Goal: Check status

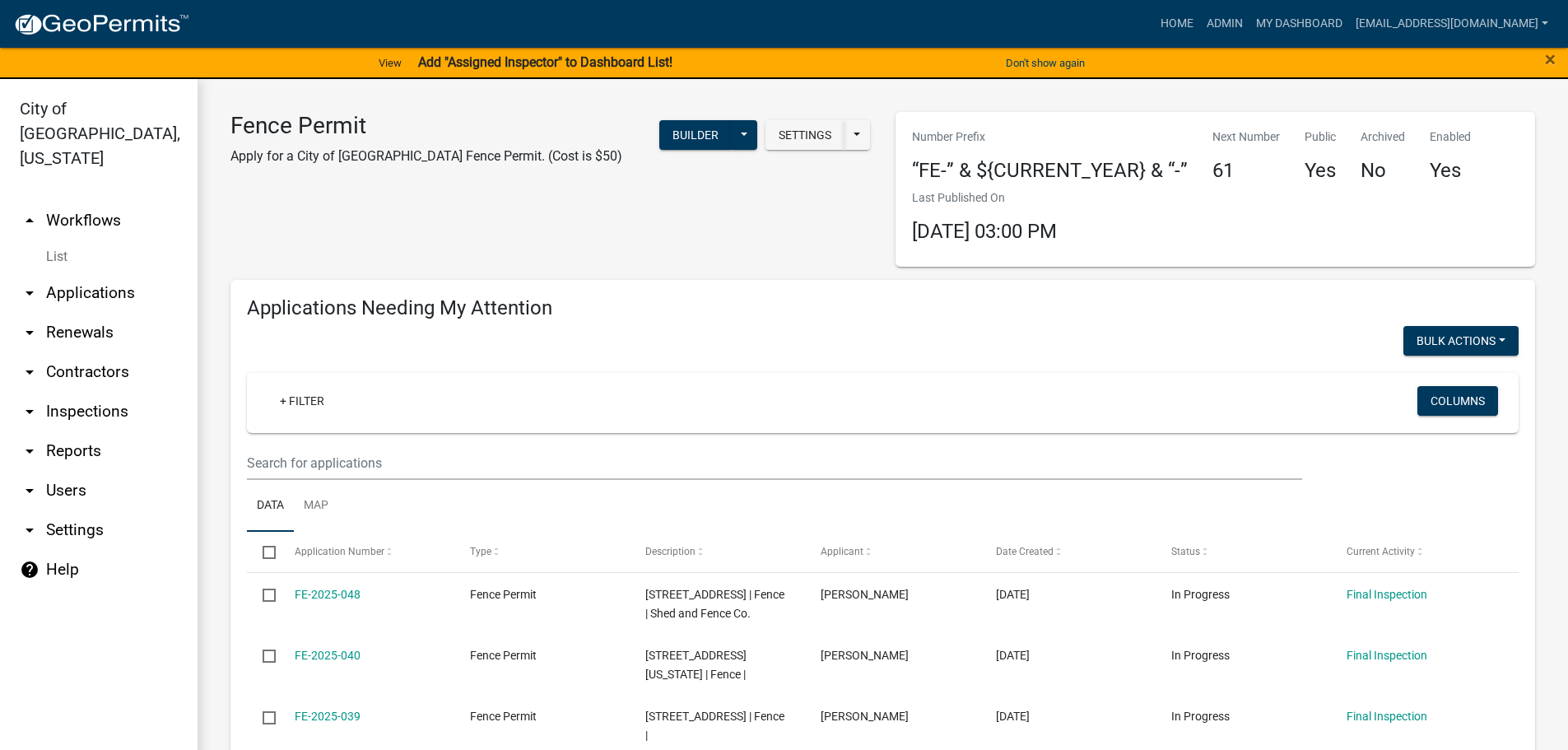
scroll to position [888, 0]
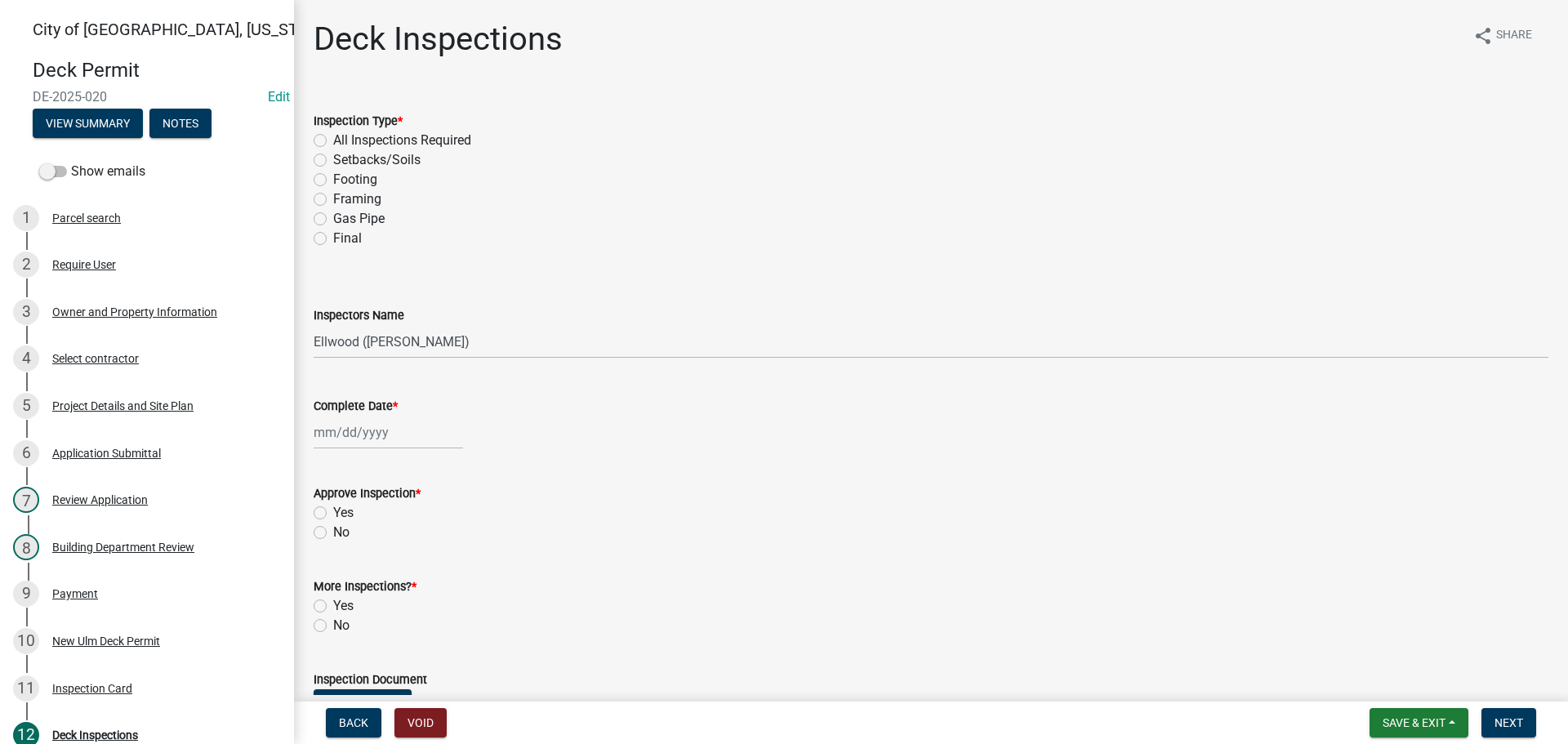
select select "805d55ac-e238-4e04-8f8e-acc067f36c3e"
click at [1393, 720] on span "Save & Exit" at bounding box center [1413, 722] width 63 height 13
click at [1398, 691] on button "Save & Exit" at bounding box center [1403, 680] width 130 height 39
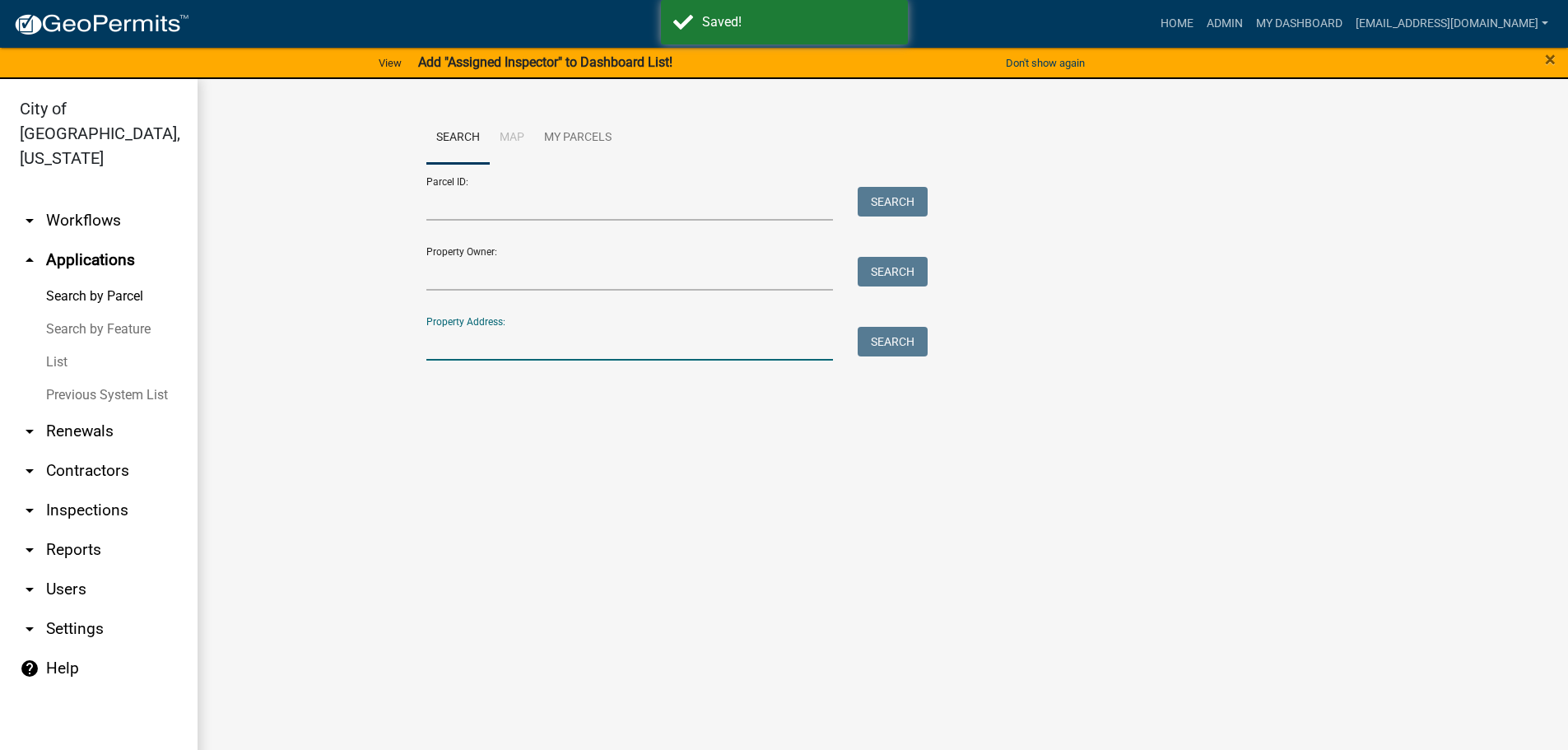
click at [437, 346] on input "Property Address:" at bounding box center [630, 343] width 407 height 34
type input "1116 garden"
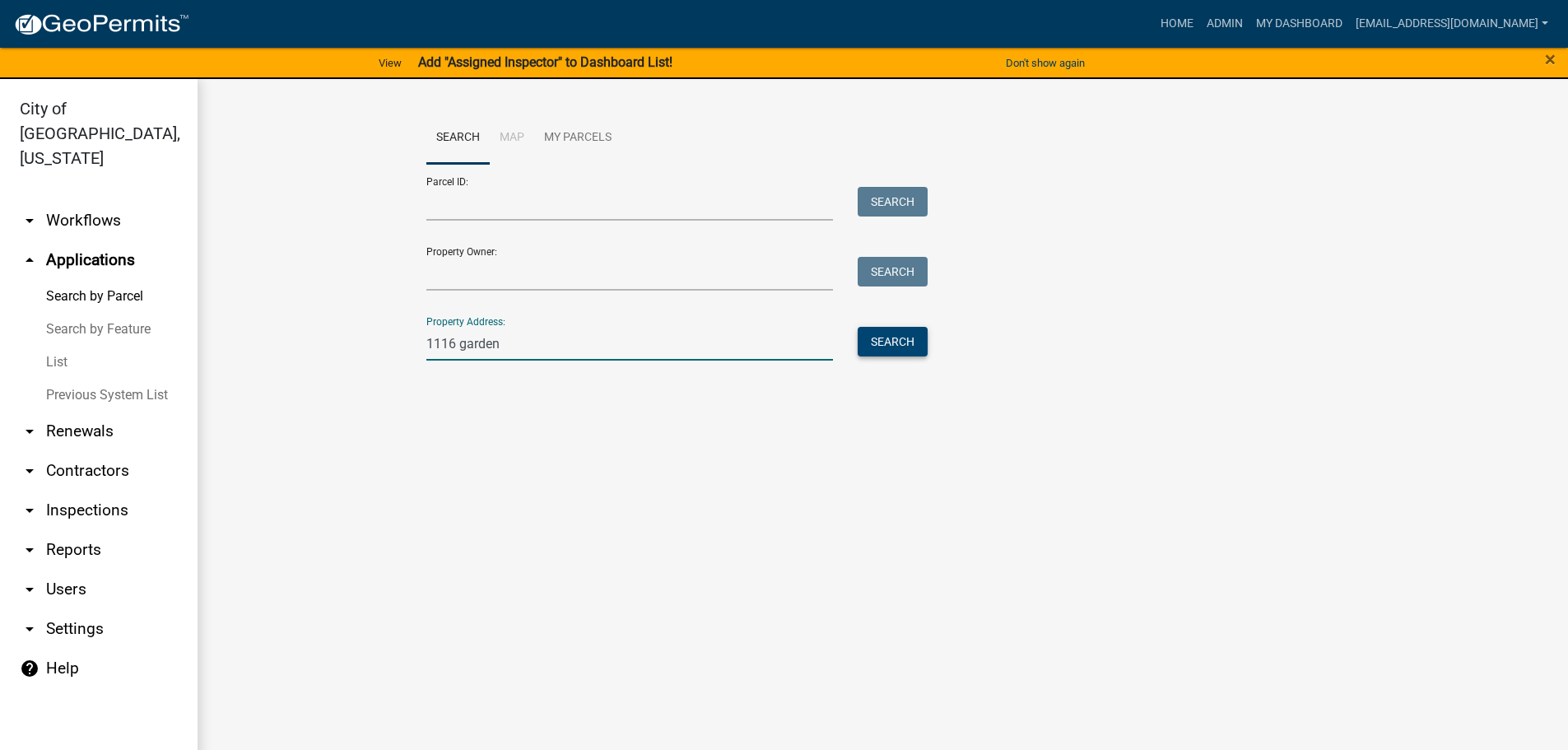
click at [862, 338] on button "Search" at bounding box center [893, 342] width 70 height 30
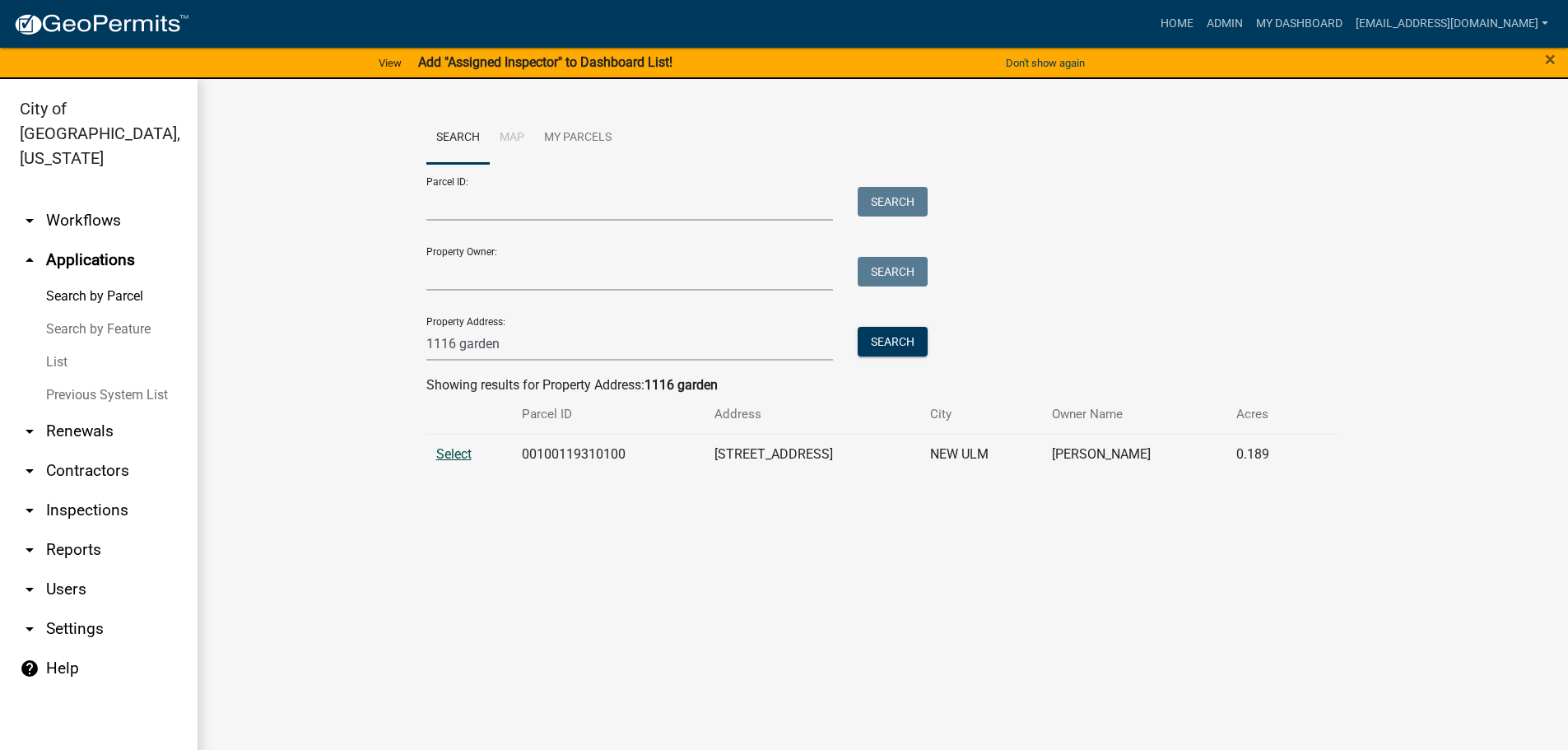
click at [437, 448] on span "Select" at bounding box center [454, 454] width 35 height 16
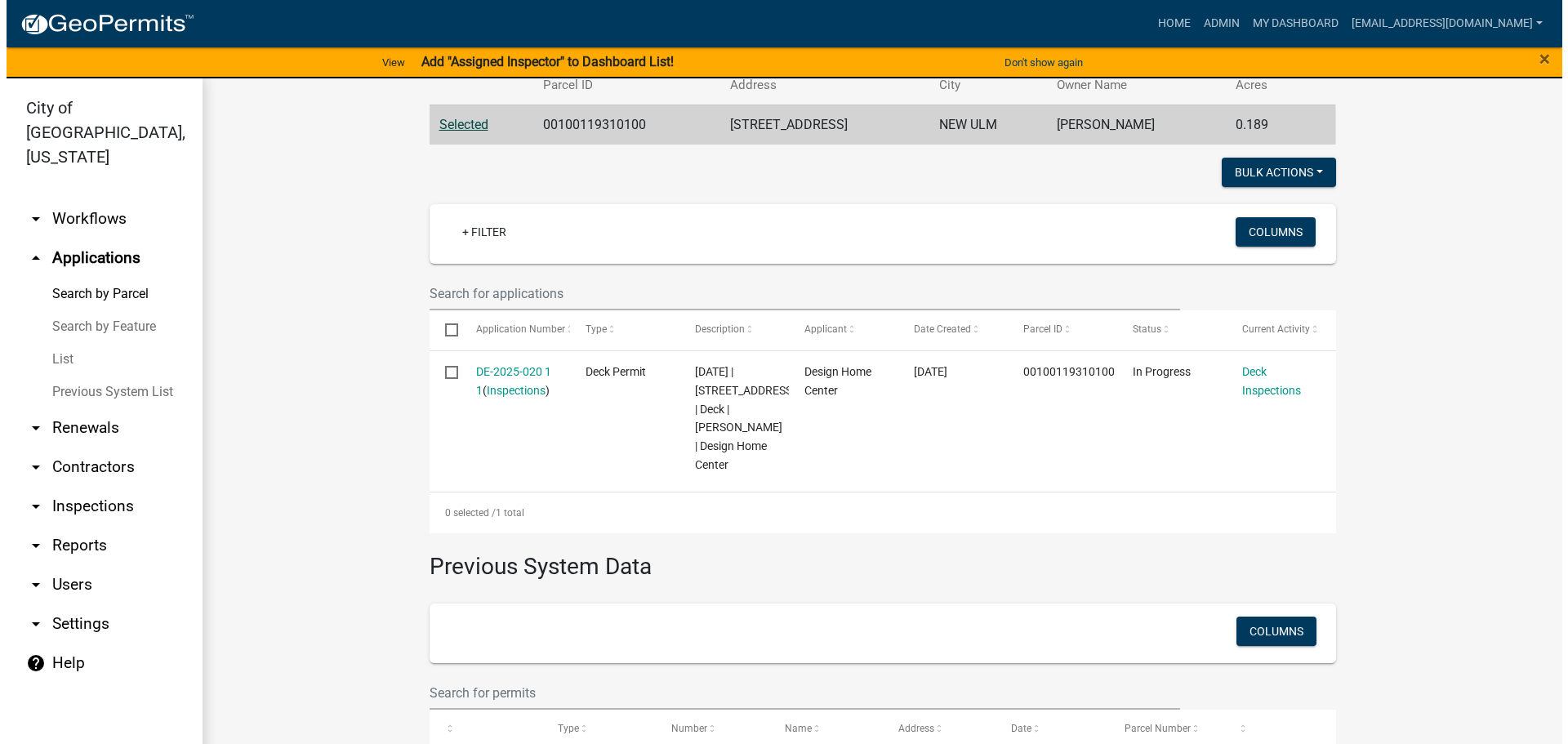
scroll to position [327, 0]
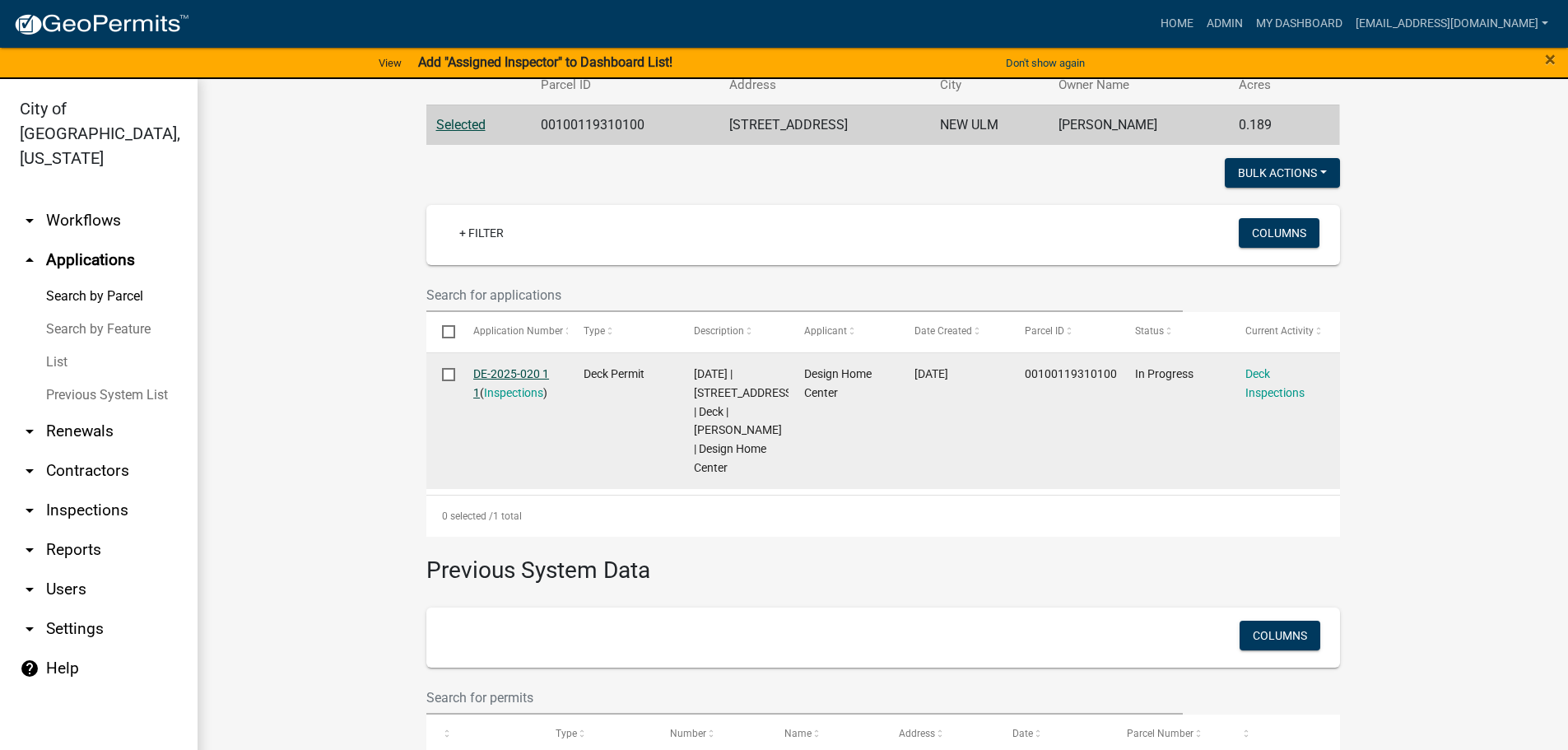
click at [520, 379] on link "DE-2025-020 1 1" at bounding box center [511, 383] width 75 height 32
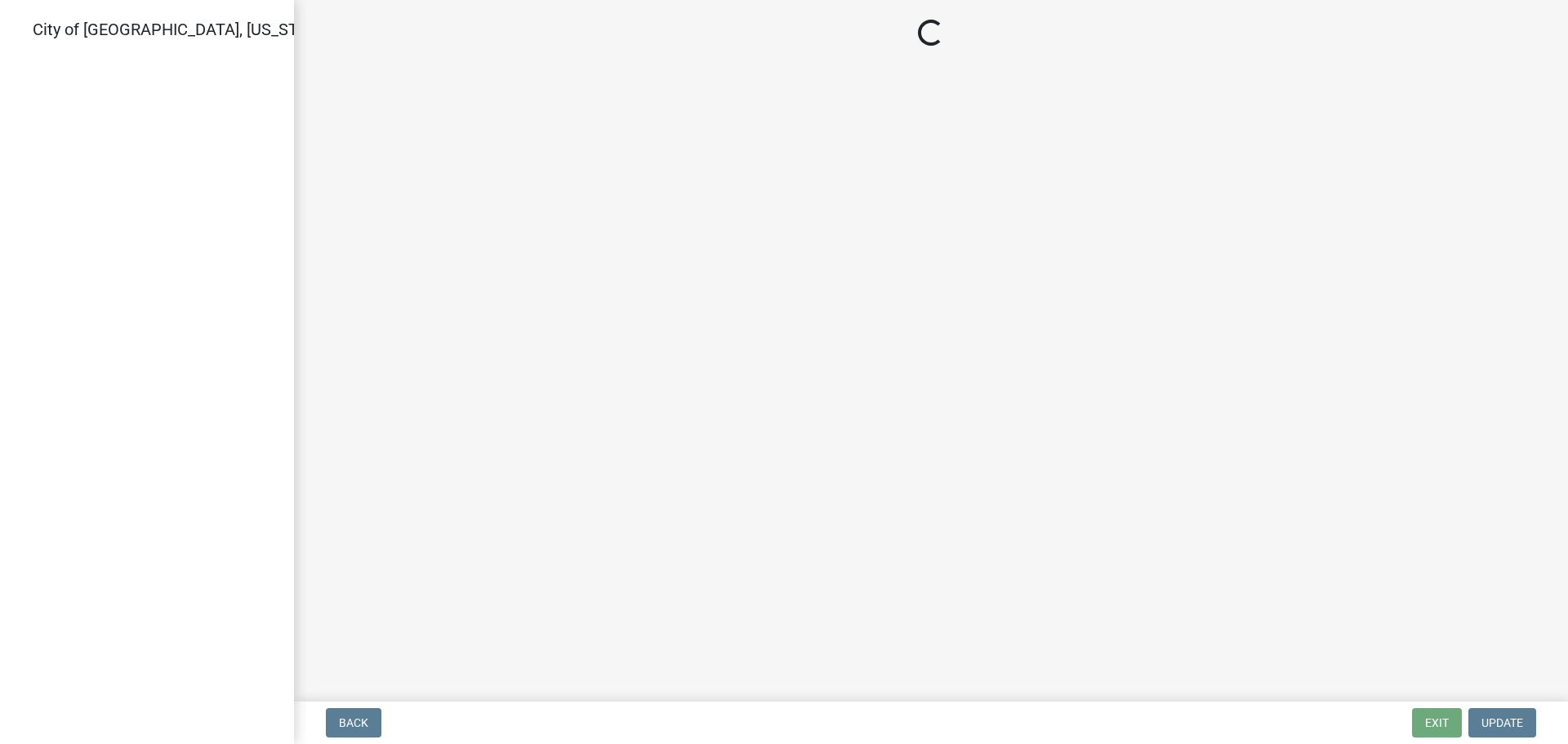
select select "805d55ac-e238-4e04-8f8e-acc067f36c3e"
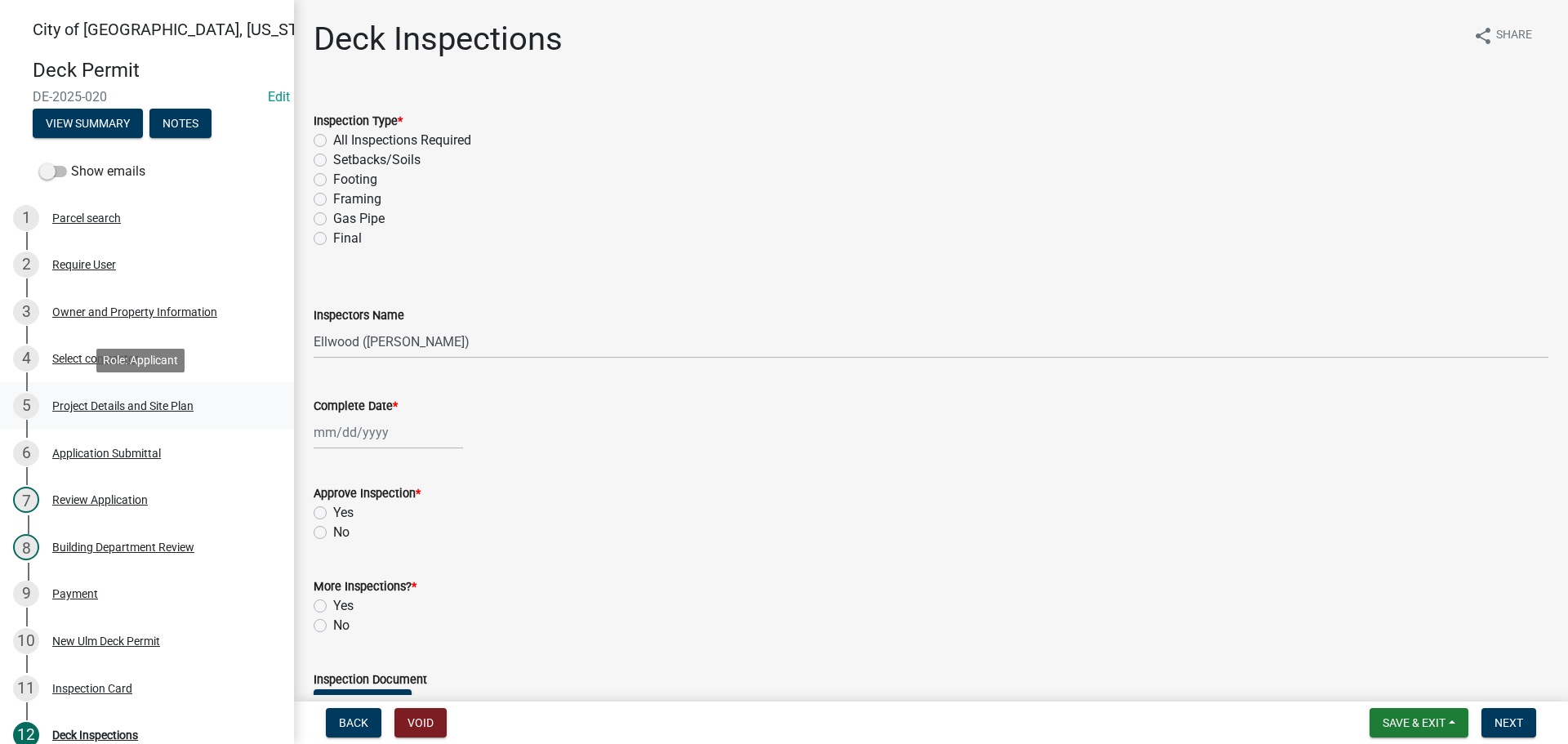
click at [96, 403] on div "Project Details and Site Plan" at bounding box center [123, 405] width 142 height 11
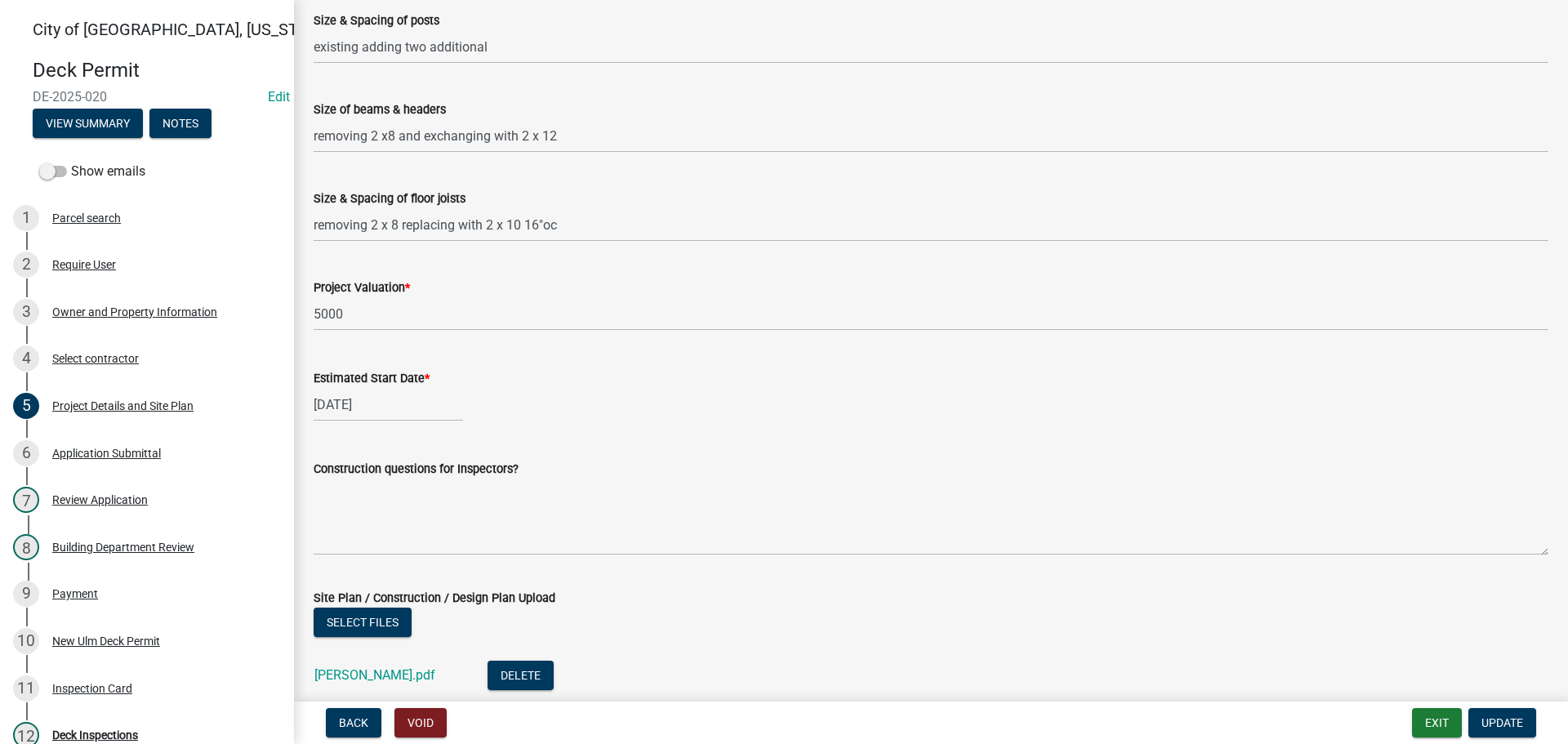
scroll to position [896, 0]
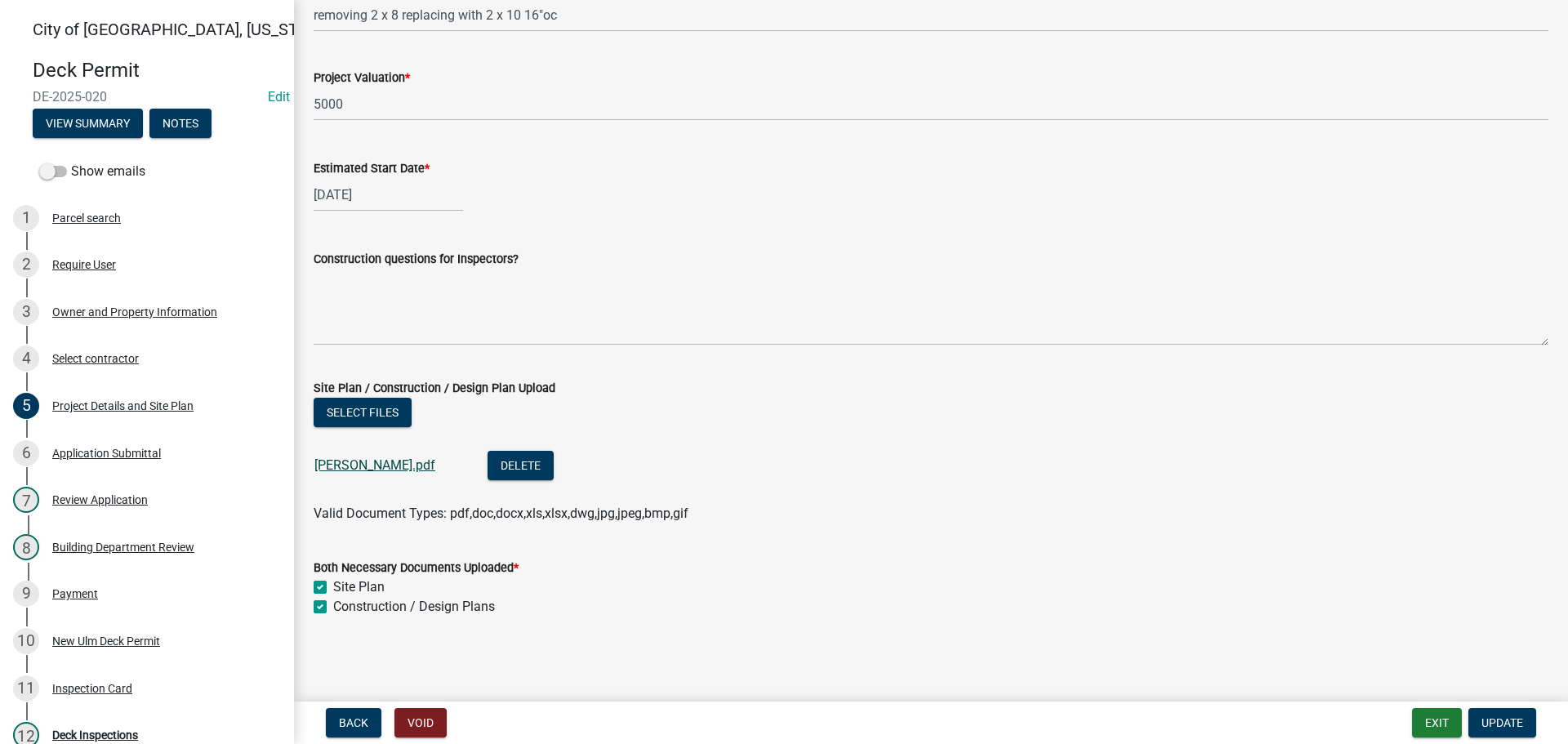
click at [350, 460] on link "Deb Kuch.pdf" at bounding box center [375, 465] width 121 height 16
